Goal: Transaction & Acquisition: Purchase product/service

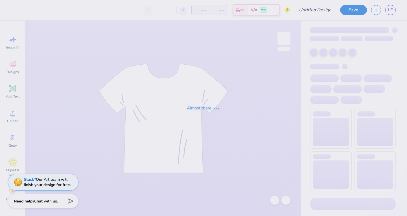
type input "Pi Phi Mocknecks"
type input "50"
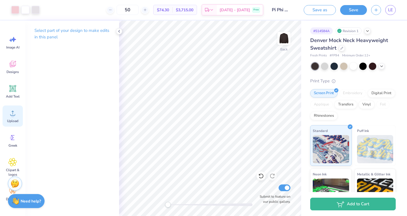
click at [15, 117] on icon at bounding box center [12, 113] width 8 height 8
click at [122, 32] on div at bounding box center [119, 31] width 6 height 6
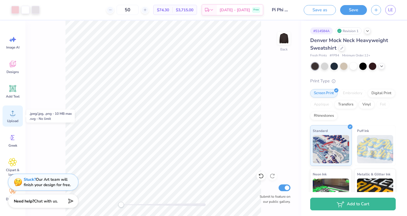
click at [13, 116] on circle at bounding box center [13, 115] width 4 height 4
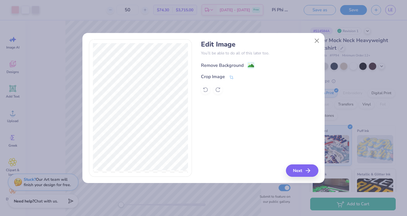
click at [225, 64] on div "Remove Background" at bounding box center [222, 65] width 43 height 7
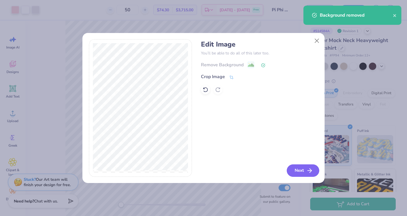
click at [301, 170] on button "Next" at bounding box center [303, 171] width 32 height 12
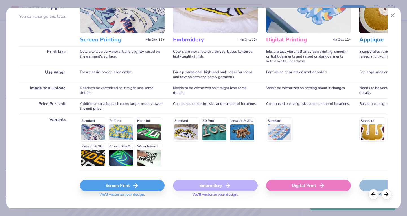
scroll to position [53, 0]
click at [122, 188] on div "Screen Print" at bounding box center [122, 185] width 85 height 11
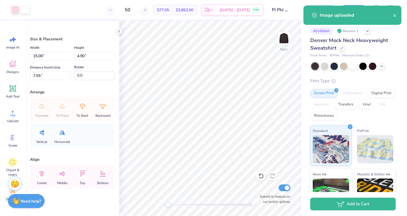
type input "13.38"
type input "4.94"
type input "2.45"
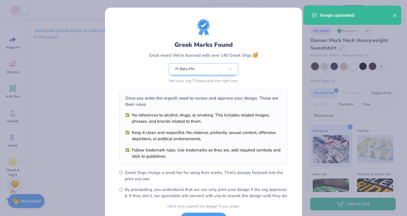
scroll to position [48, 0]
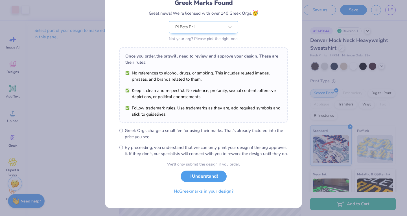
click at [201, 181] on div "We’ll only submit the design if you order. I Understand! No Greek marks in your…" at bounding box center [203, 179] width 73 height 36
click at [208, 174] on button "I Understand!" at bounding box center [204, 175] width 46 height 12
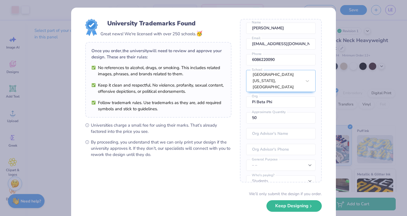
scroll to position [25, 0]
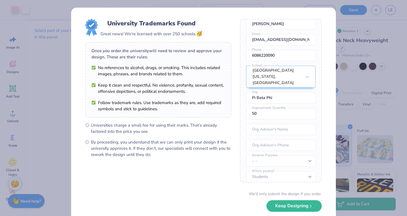
click at [288, 200] on div "We’ll only submit the design if you order. Keep Designing No Collegiate marks i…" at bounding box center [203, 209] width 236 height 36
click at [286, 206] on button "Keep Designing" at bounding box center [293, 205] width 55 height 12
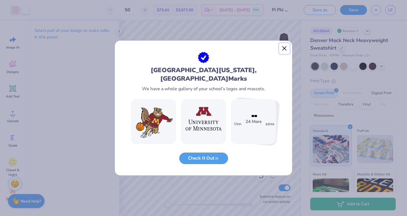
click at [283, 54] on button "Close" at bounding box center [284, 48] width 11 height 11
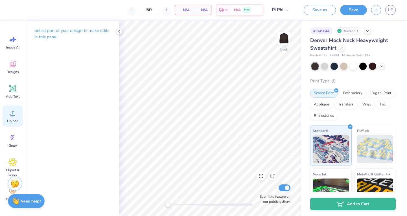
click at [13, 115] on circle at bounding box center [13, 115] width 4 height 4
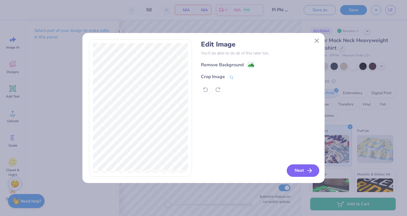
click at [299, 167] on button "Next" at bounding box center [303, 171] width 32 height 12
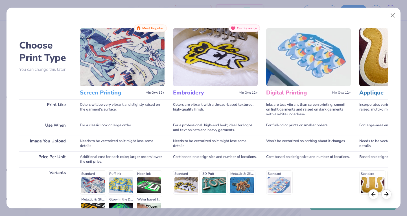
scroll to position [65, 0]
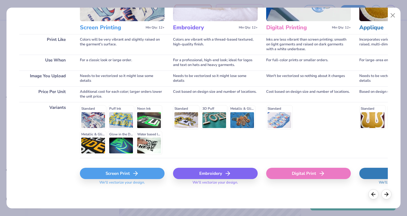
click at [104, 177] on div "Screen Print" at bounding box center [122, 173] width 85 height 11
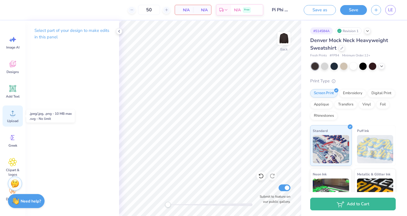
click at [12, 119] on span "Upload" at bounding box center [12, 121] width 11 height 5
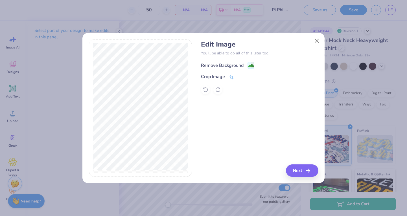
click at [218, 65] on div "Remove Background" at bounding box center [222, 65] width 43 height 7
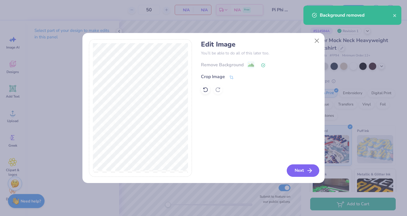
click at [310, 170] on icon "button" at bounding box center [309, 170] width 7 height 7
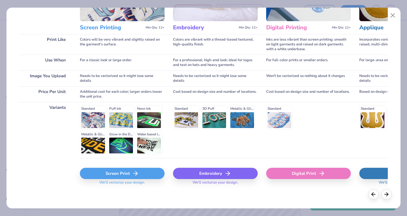
click at [119, 169] on div "Screen Print" at bounding box center [122, 173] width 85 height 11
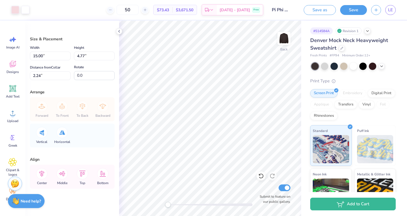
type input "13.77"
type input "4.38"
type input "12.78"
type input "4.06"
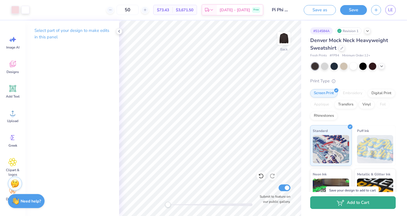
click at [337, 205] on icon "button" at bounding box center [341, 203] width 8 height 6
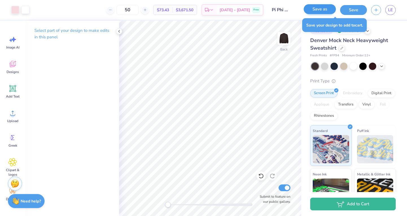
click at [323, 14] on div "Save as" at bounding box center [320, 10] width 32 height 10
click at [320, 12] on button "Save as" at bounding box center [320, 9] width 32 height 10
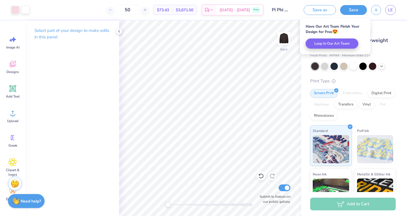
click at [351, 12] on button "Save" at bounding box center [353, 10] width 27 height 10
click at [391, 13] on link "LE" at bounding box center [390, 10] width 10 height 10
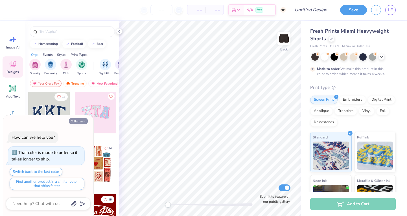
click at [81, 123] on button "Collapse" at bounding box center [78, 121] width 19 height 6
type textarea "x"
